Goal: Transaction & Acquisition: Purchase product/service

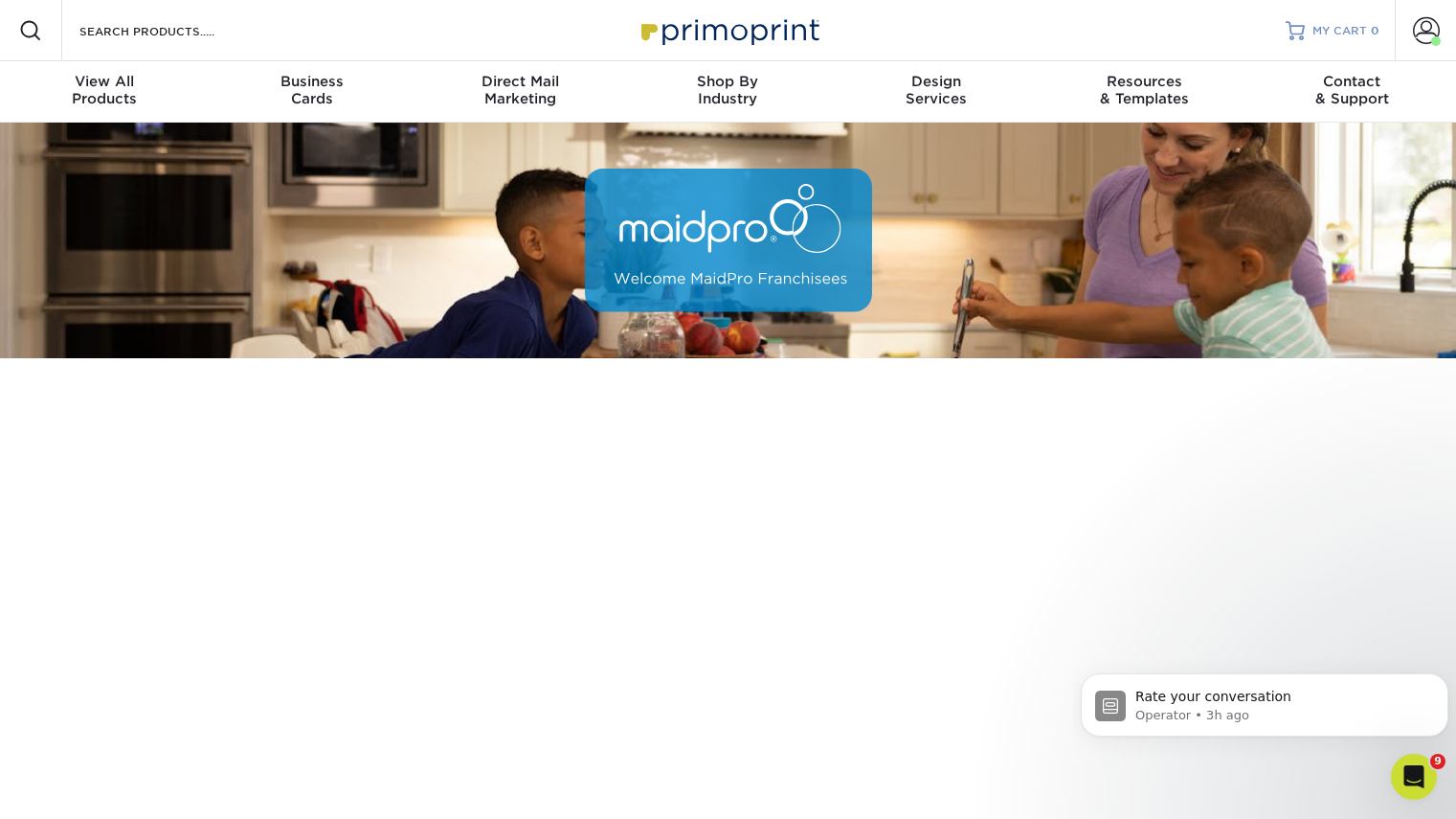
click at [1363, 33] on span "MY CART" at bounding box center [1340, 31] width 55 height 16
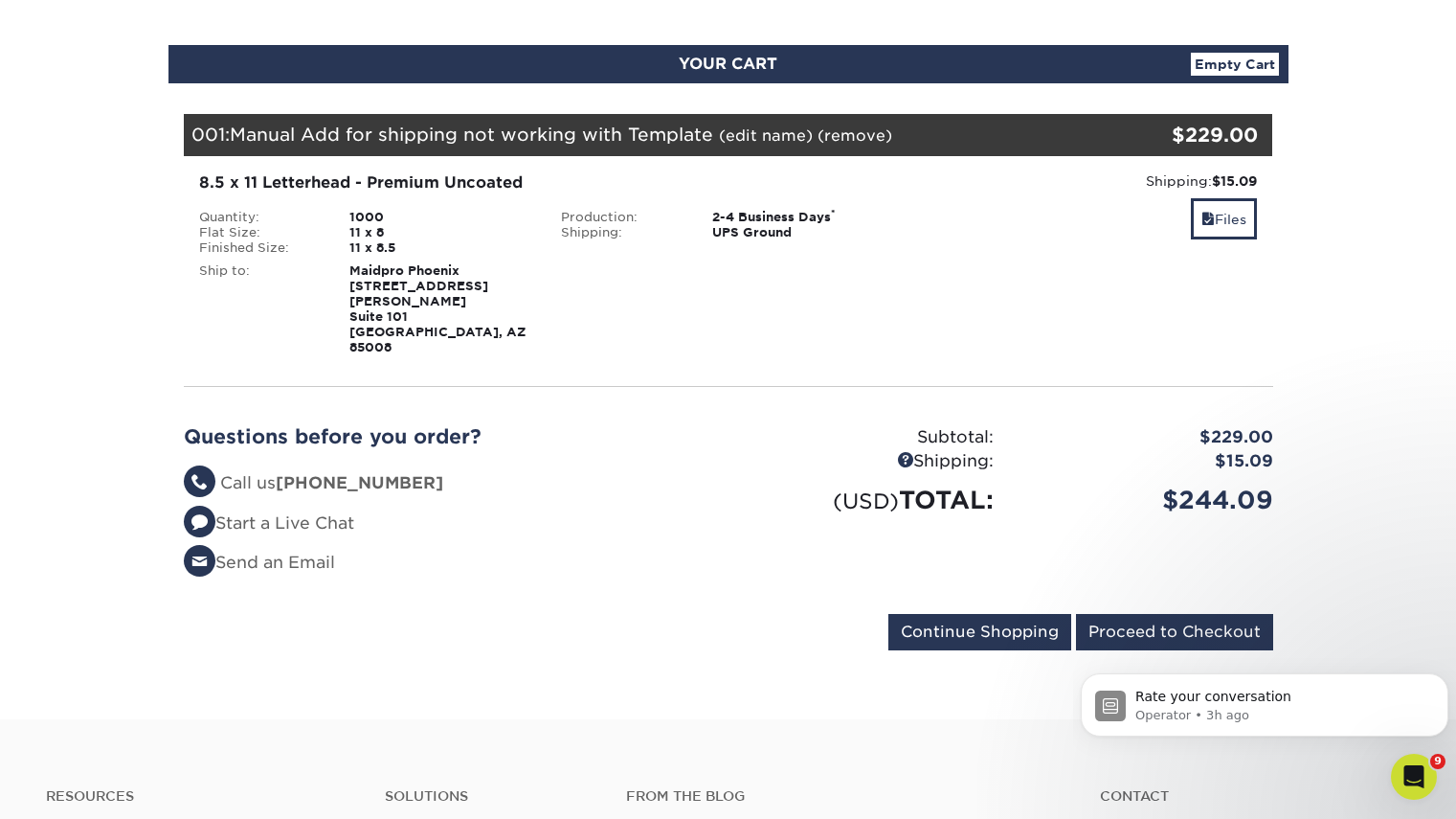
scroll to position [287, 0]
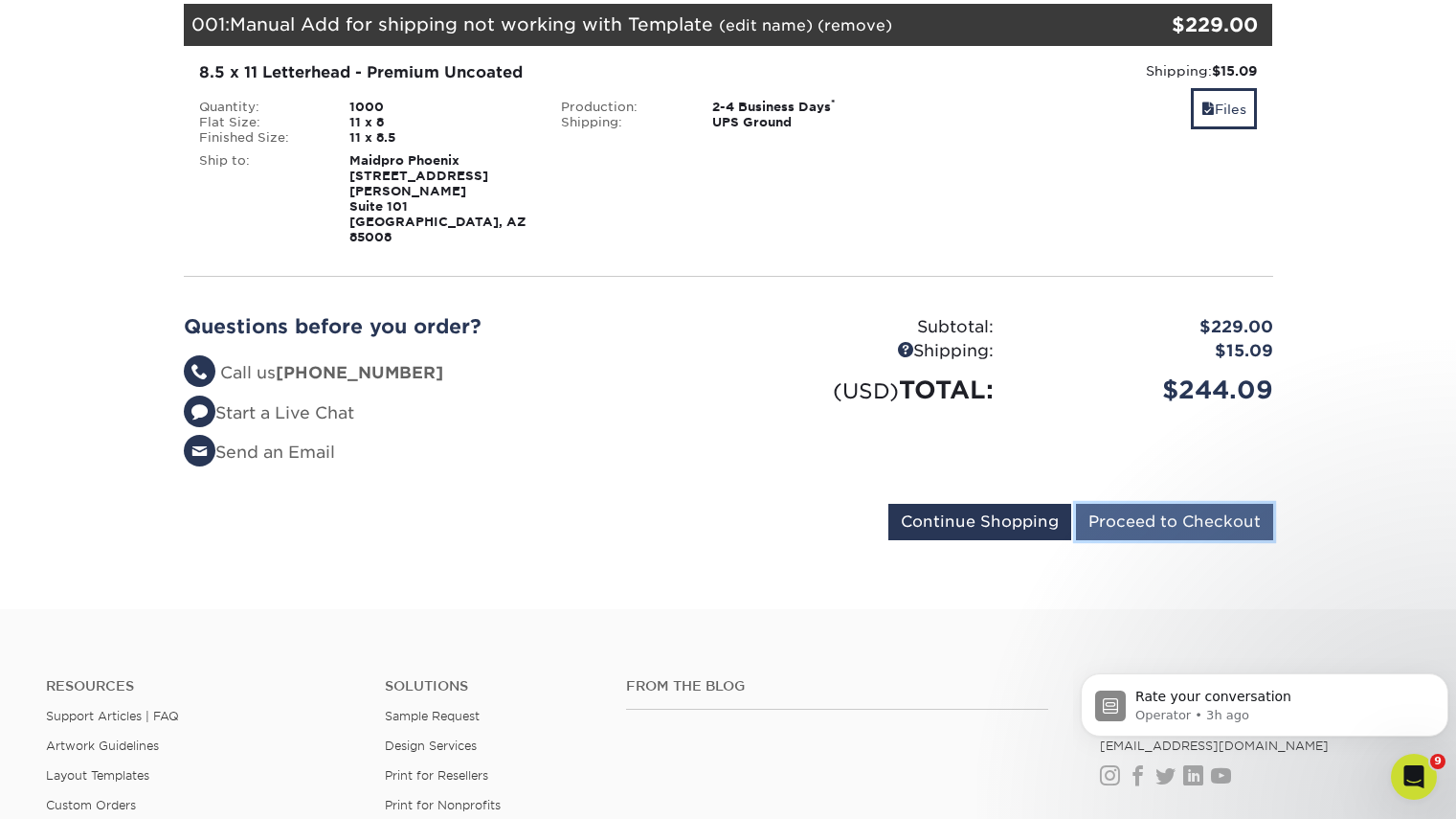
click at [1177, 504] on input "Proceed to Checkout" at bounding box center [1174, 522] width 197 height 36
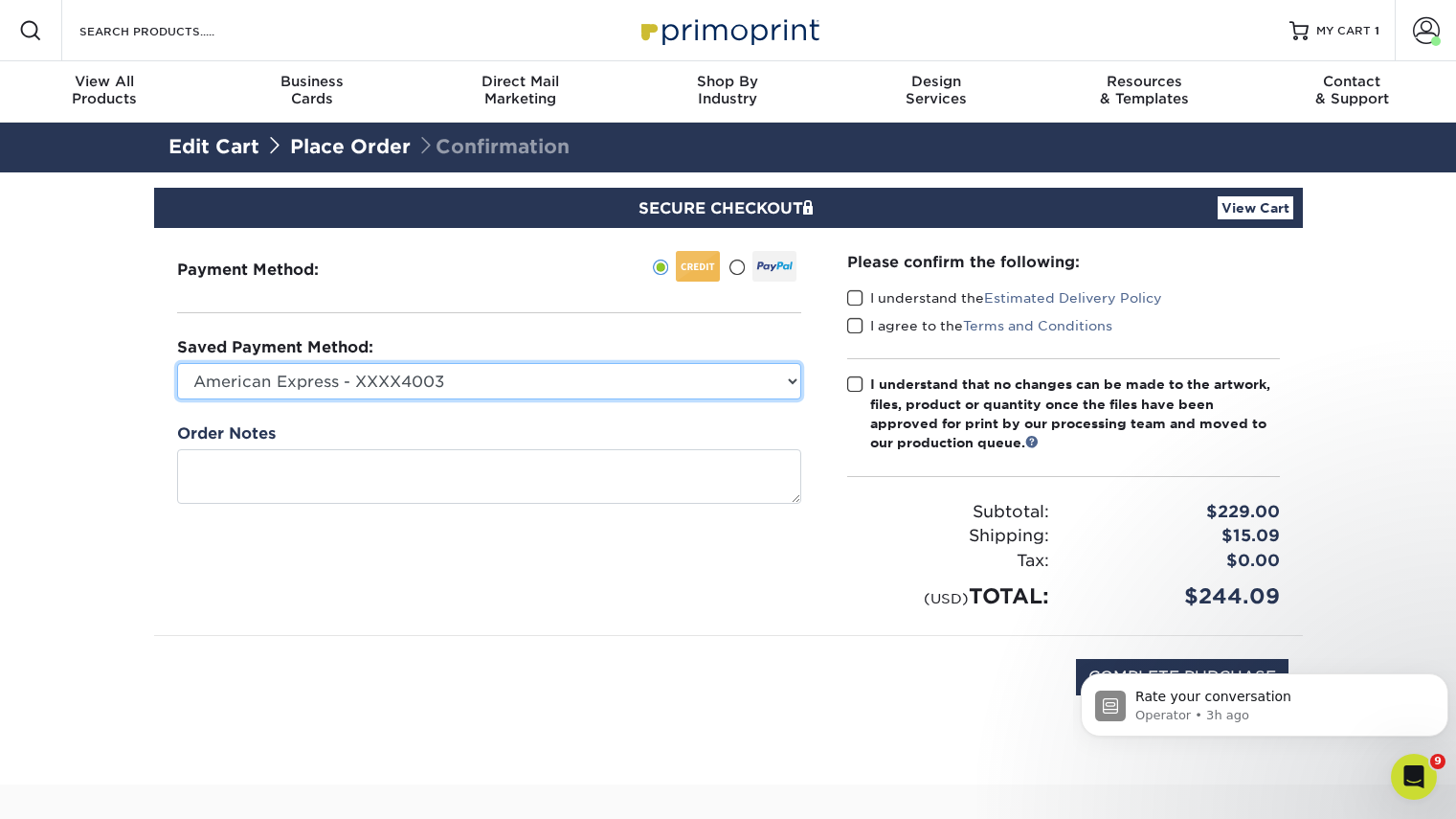
click at [457, 380] on select "American Express - XXXX4003 American Express - XXXX5000 American Express - XXXX…" at bounding box center [489, 381] width 624 height 36
select select "63127"
click at [178, 363] on select "American Express - XXXX4003 American Express - XXXX5000 American Express - XXXX…" at bounding box center [489, 381] width 624 height 36
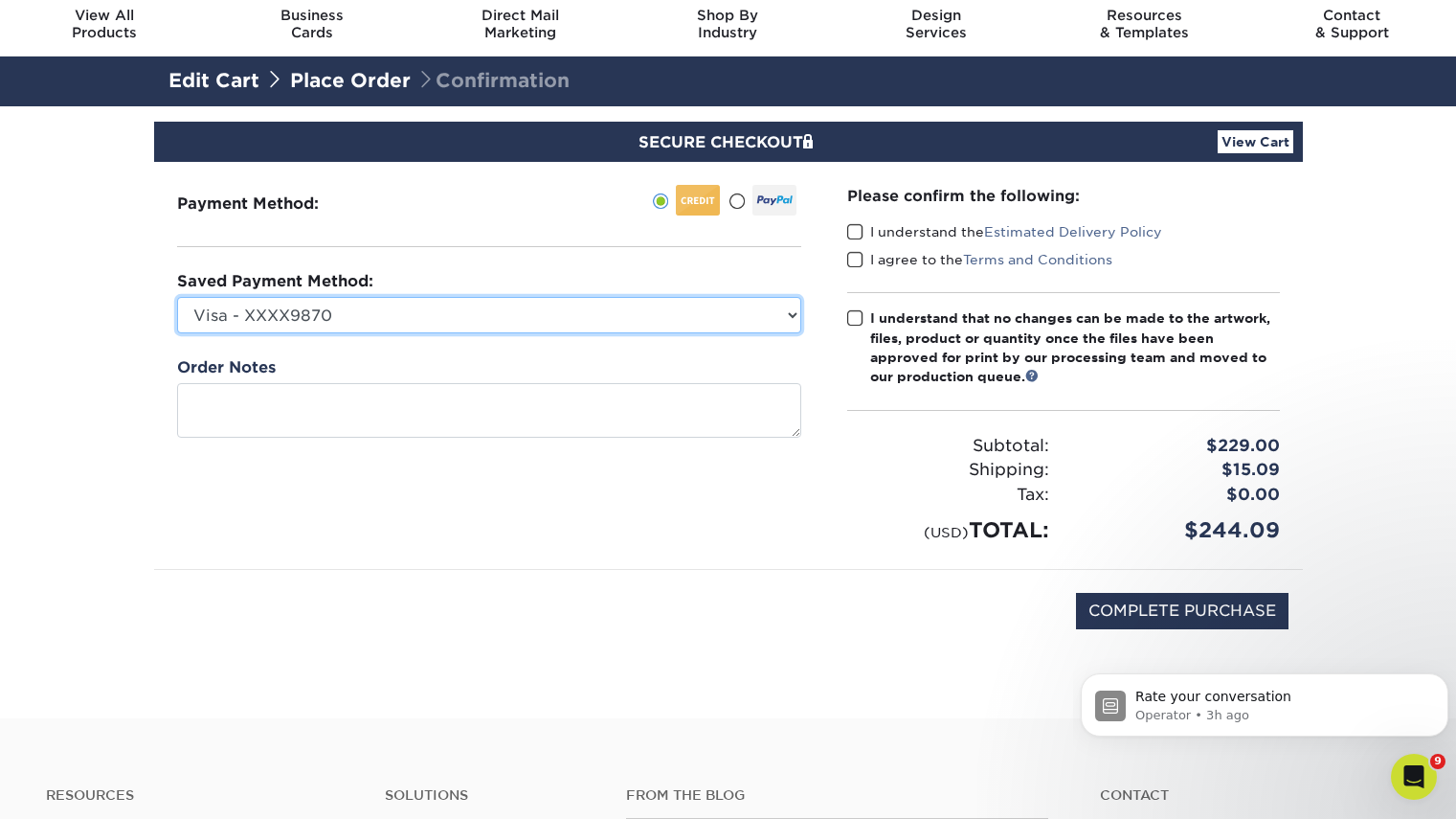
scroll to position [96, 0]
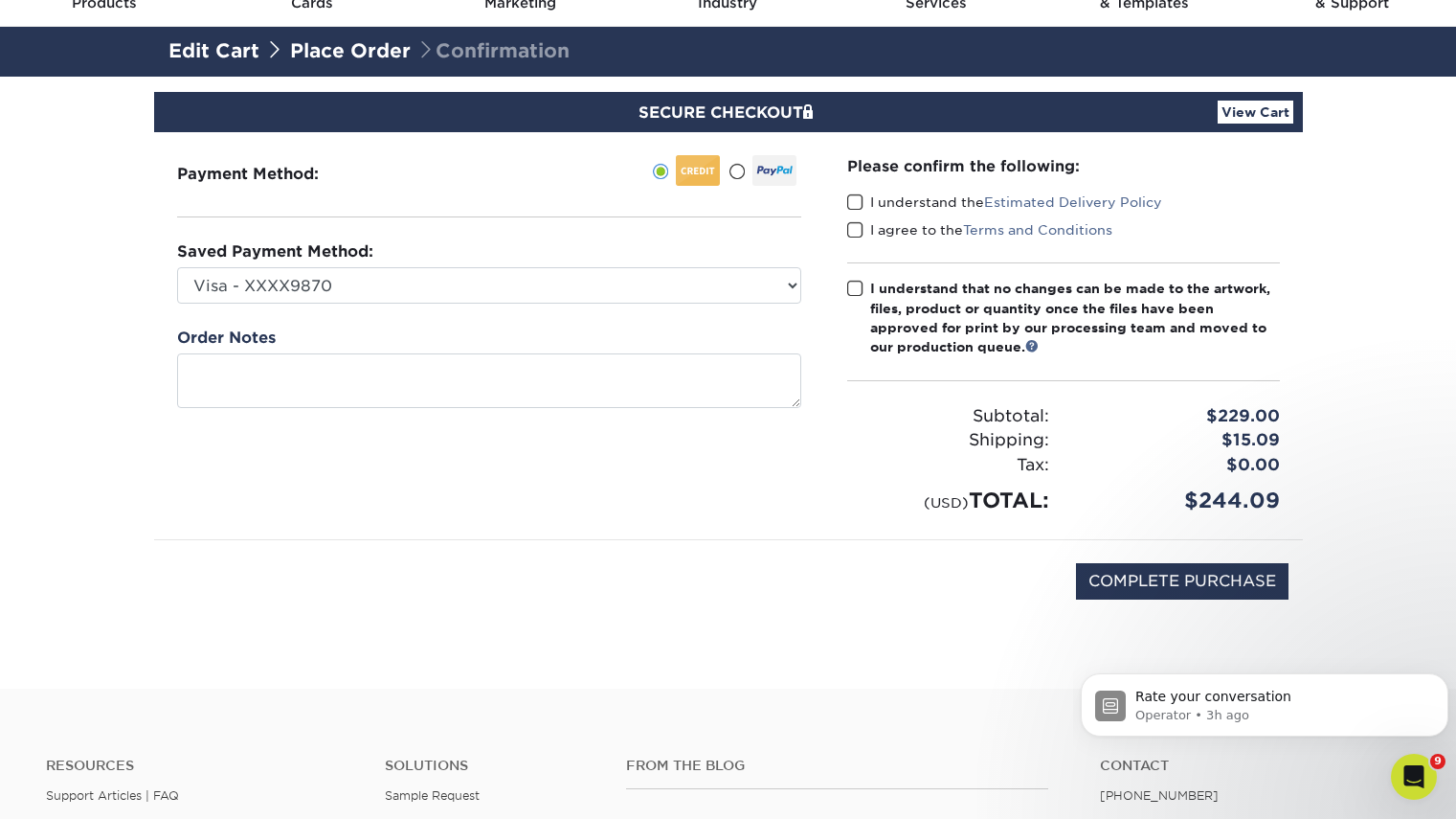
click at [857, 202] on span at bounding box center [855, 203] width 16 height 18
click at [0, 0] on input "I understand the Estimated Delivery Policy" at bounding box center [0, 0] width 0 height 0
click at [848, 223] on span at bounding box center [855, 229] width 16 height 18
click at [0, 0] on input "I agree to the Terms and Conditions" at bounding box center [0, 0] width 0 height 0
click at [854, 287] on span at bounding box center [855, 288] width 16 height 18
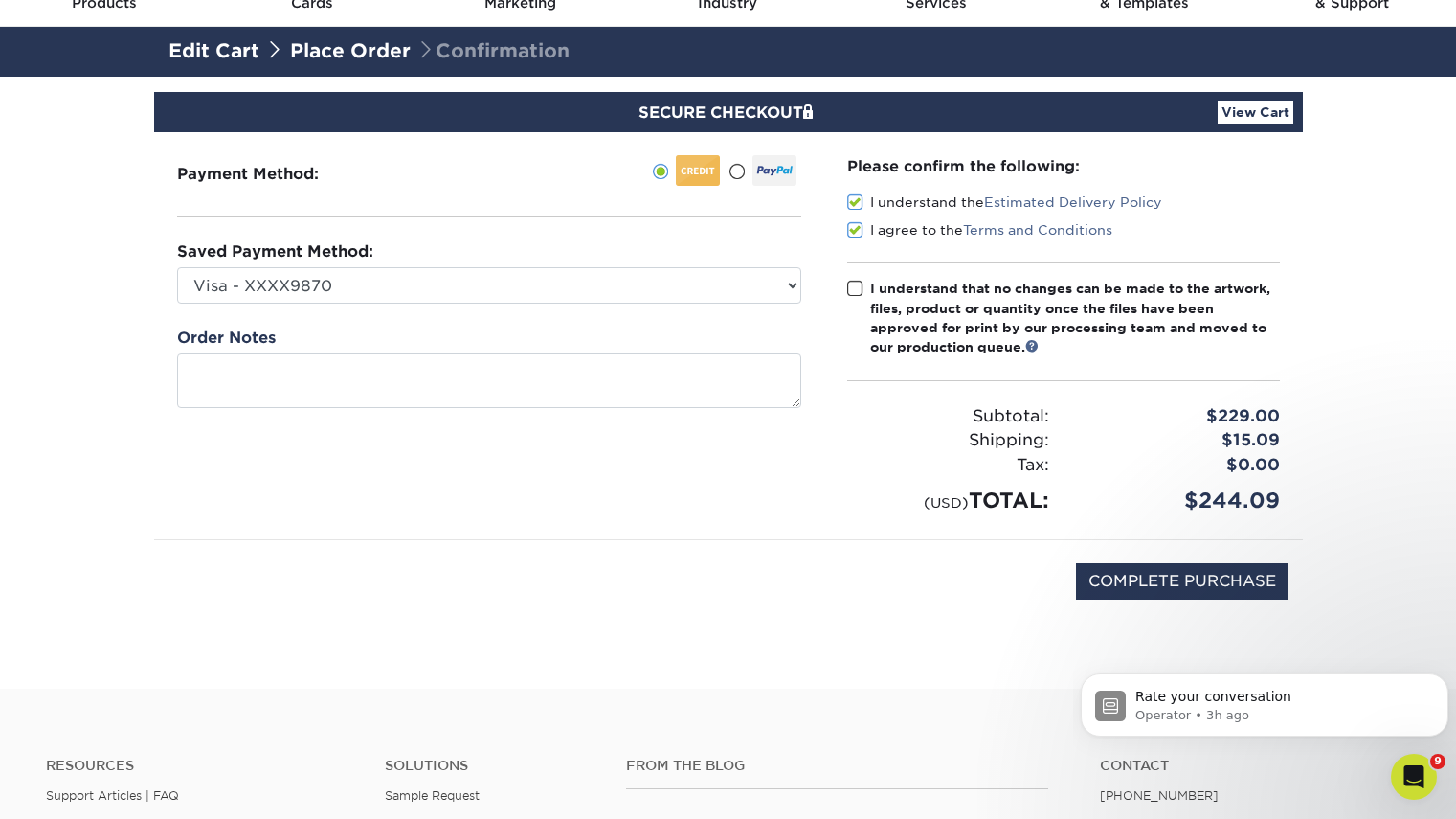
click at [0, 0] on input "I understand that no changes can be made to the artwork, files, product or quan…" at bounding box center [0, 0] width 0 height 0
click at [1180, 574] on input "COMPLETE PURCHASE" at bounding box center [1182, 582] width 212 height 36
type input "PROCESSING, PLEASE WAIT..."
